Goal: Communication & Community: Answer question/provide support

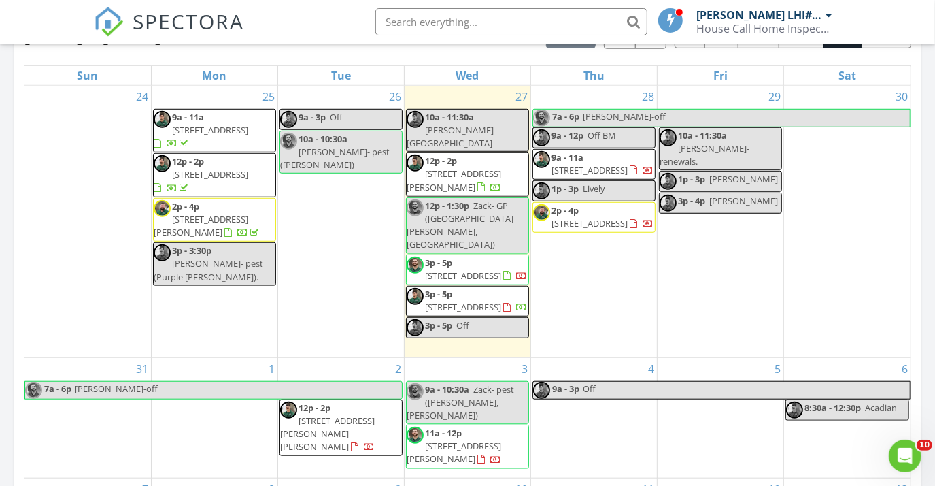
scroll to position [673, 0]
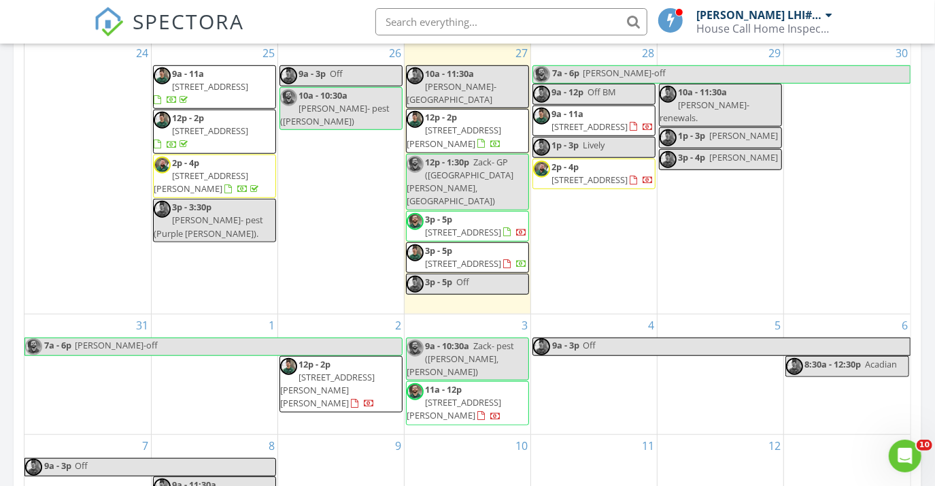
click at [479, 257] on span "7985 Brown Hickory Ave, Baton Rouge 70820" at bounding box center [463, 263] width 76 height 12
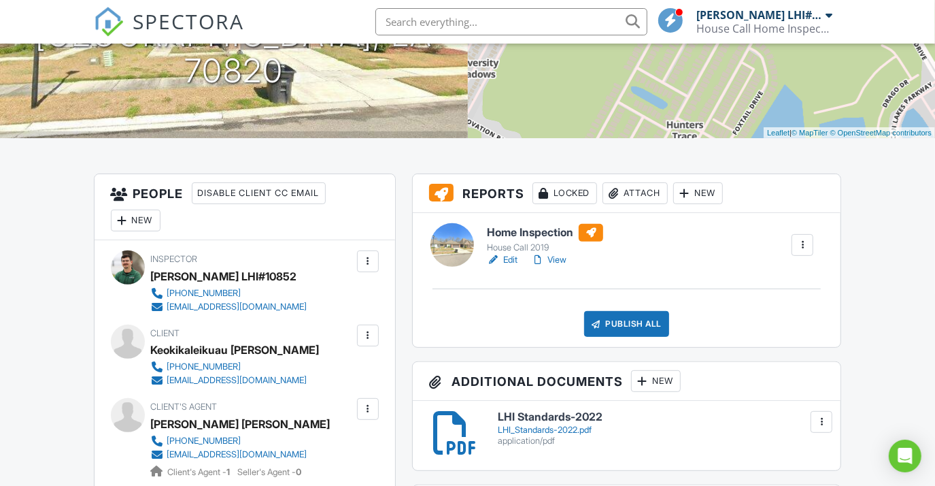
click at [370, 335] on div at bounding box center [368, 335] width 14 height 14
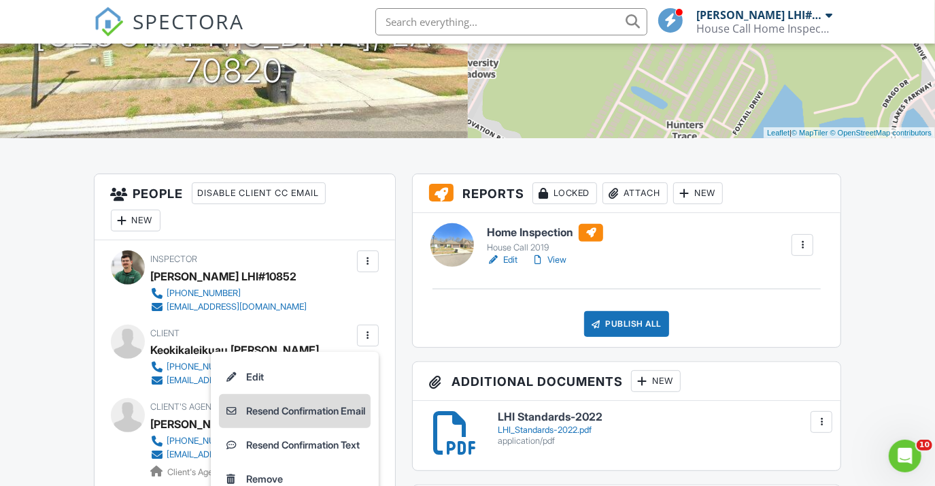
click at [318, 407] on li "Resend Confirmation Email" at bounding box center [295, 411] width 152 height 34
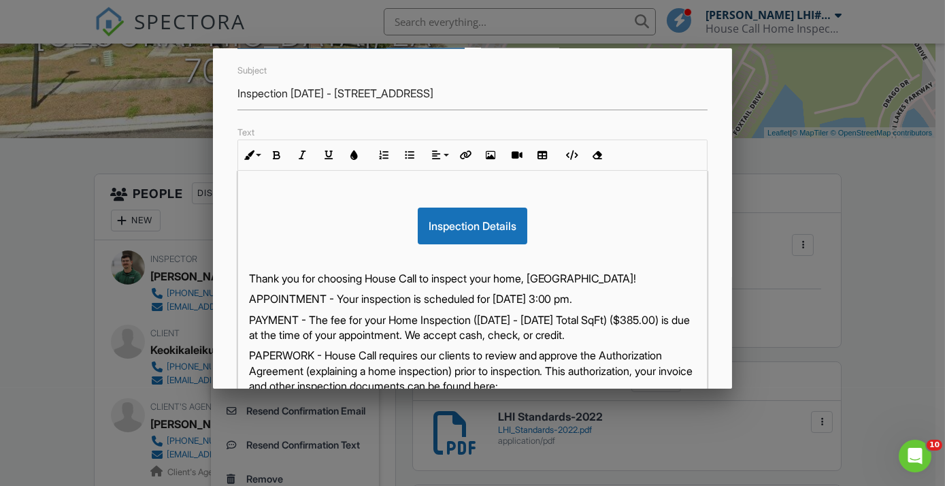
scroll to position [327, 0]
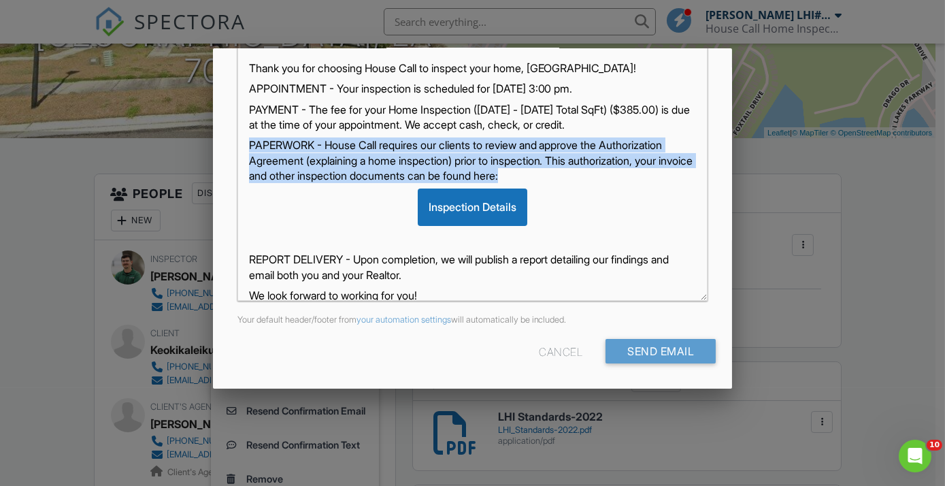
drag, startPoint x: 250, startPoint y: 142, endPoint x: 650, endPoint y: 175, distance: 401.9
click at [650, 175] on p "PAPERWORK - House Call requires our clients to review and approve the Authoriza…" at bounding box center [472, 160] width 447 height 46
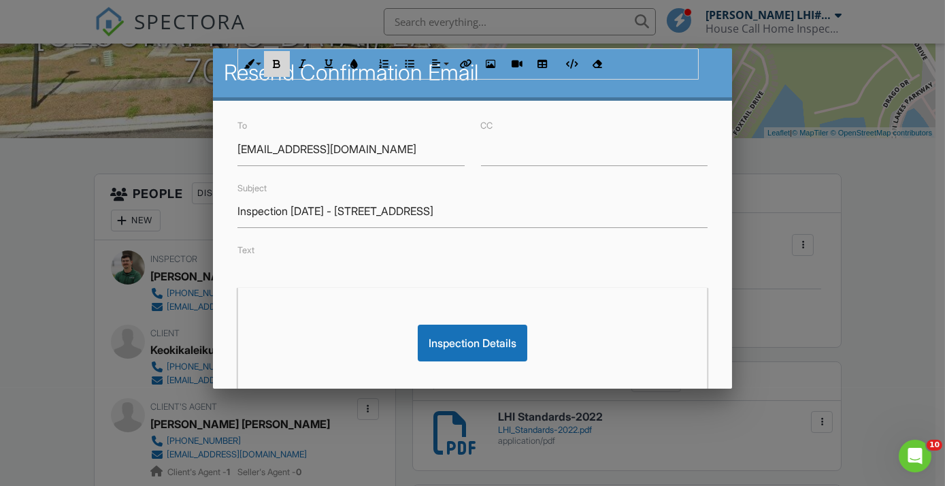
click at [274, 61] on icon "button" at bounding box center [277, 64] width 10 height 10
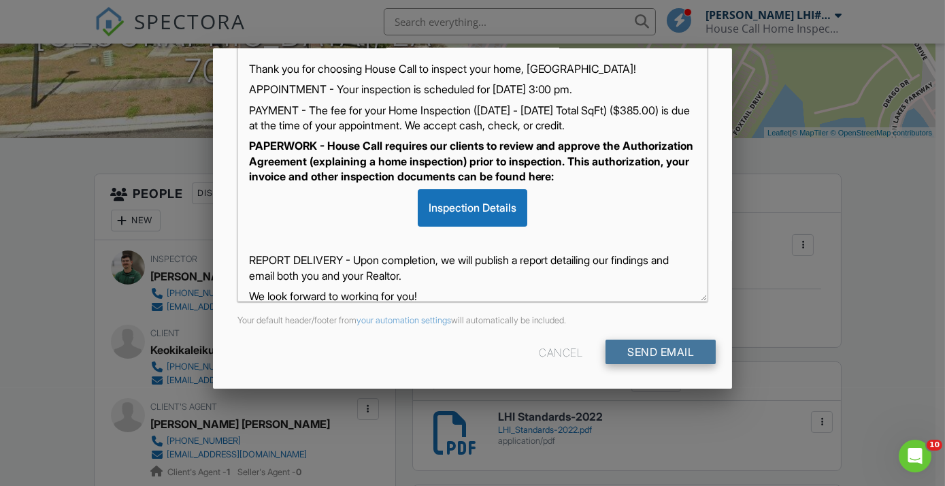
click at [642, 351] on input "Send Email" at bounding box center [660, 351] width 110 height 24
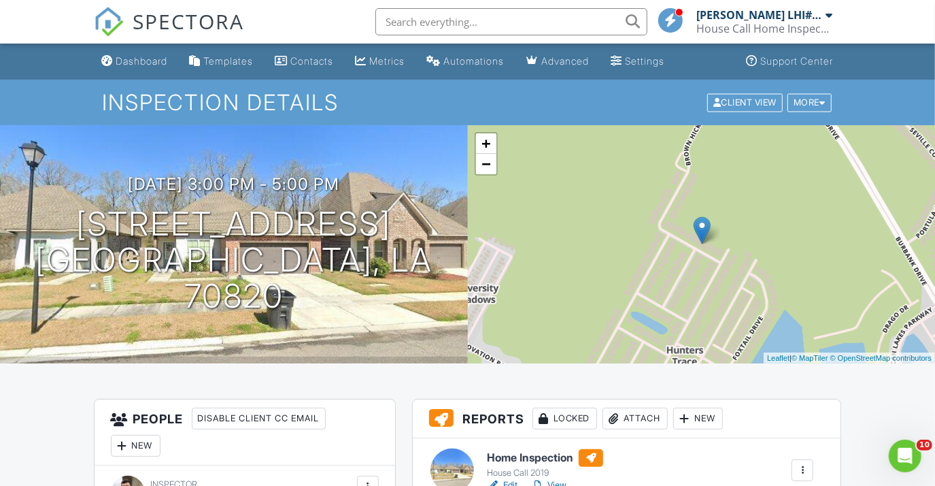
click at [153, 64] on div "Dashboard" at bounding box center [142, 61] width 52 height 12
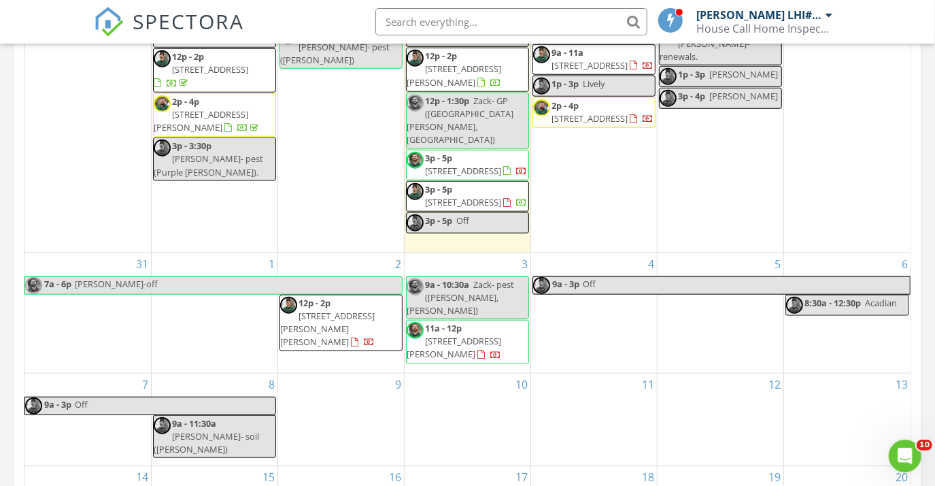
scroll to position [741, 0]
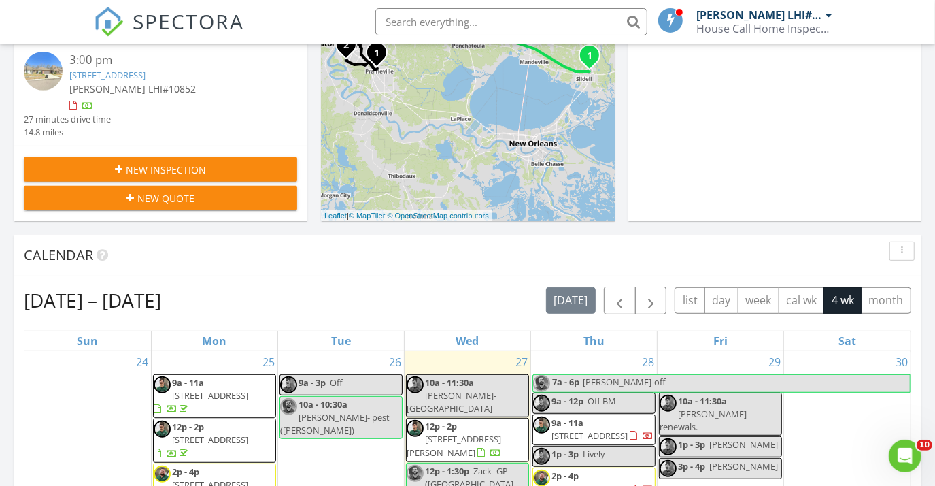
scroll to position [549, 0]
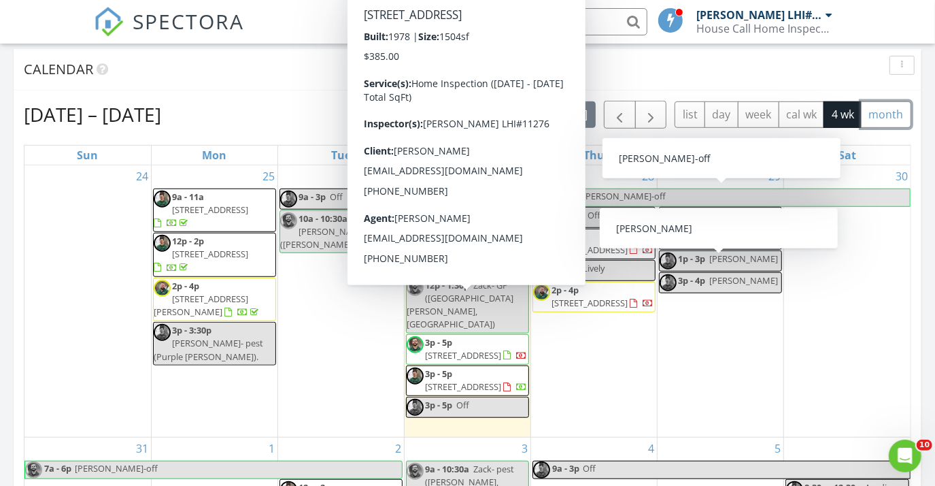
click at [875, 113] on button "month" at bounding box center [886, 114] width 50 height 27
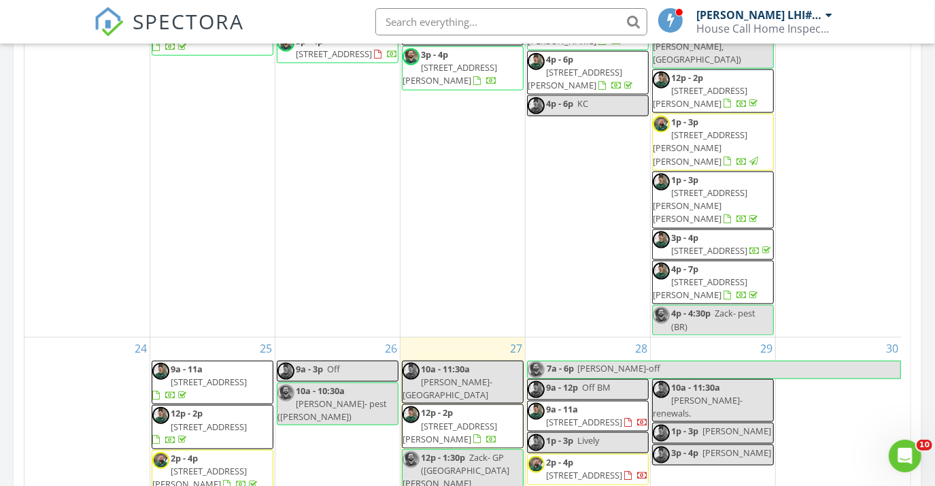
scroll to position [741, 0]
